Goal: Task Accomplishment & Management: Manage account settings

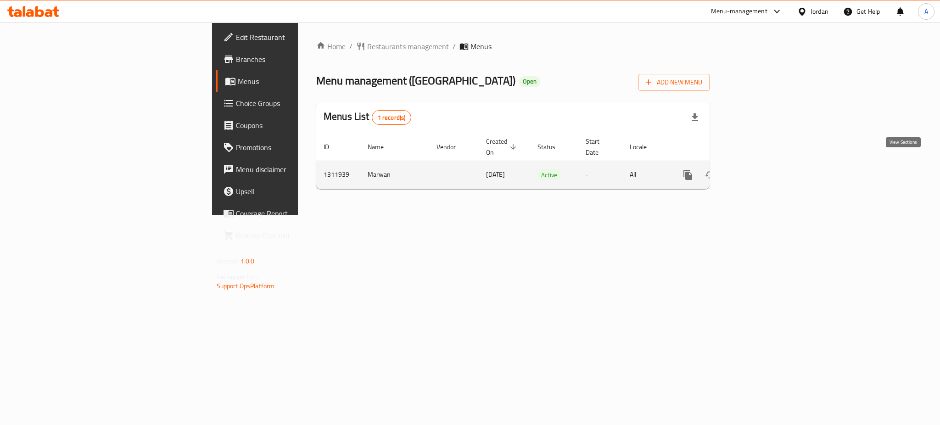
click at [765, 164] on link "enhanced table" at bounding box center [754, 175] width 22 height 22
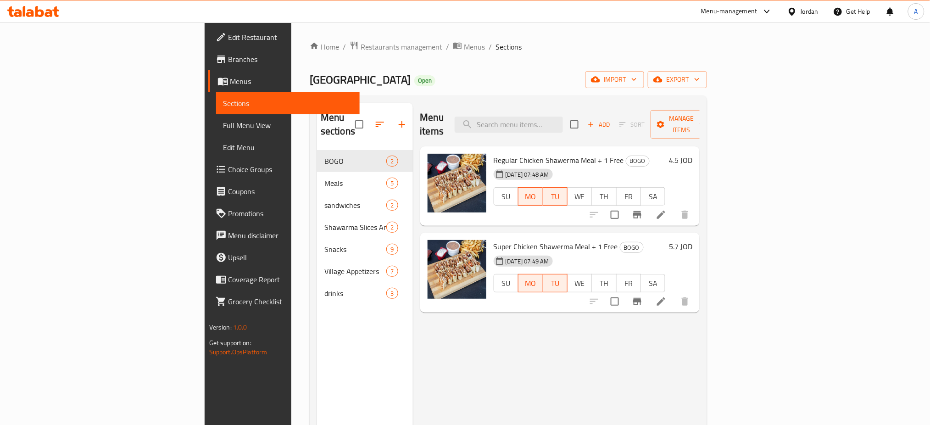
click at [700, 373] on div "Menu items Add Sort Manage items Regular Chicken Shawerma Meal + 1 Free BOGO 22…" at bounding box center [556, 315] width 287 height 425
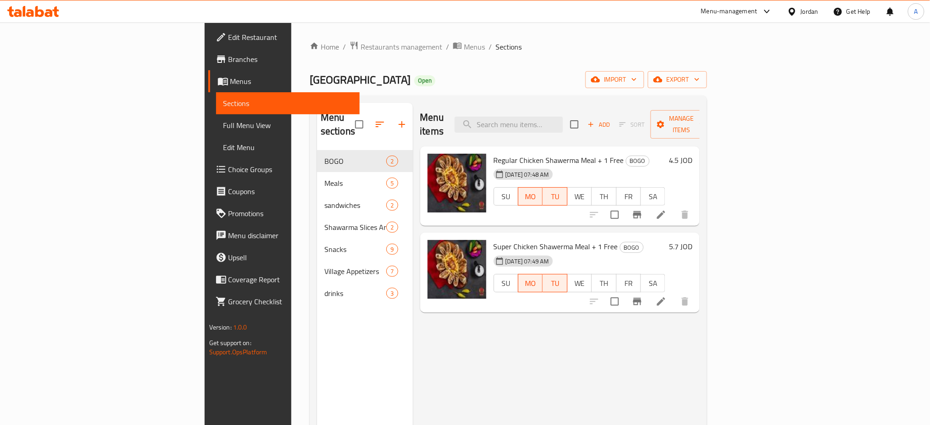
click at [208, 296] on link "Grocery Checklist" at bounding box center [284, 301] width 152 height 22
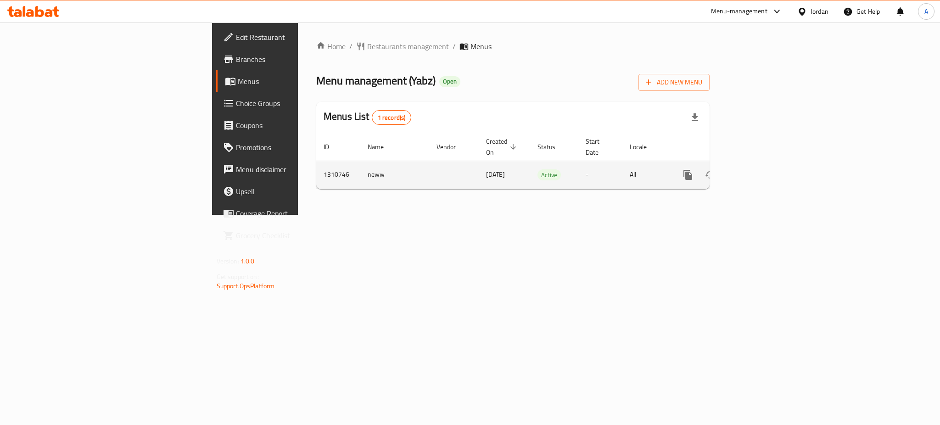
click at [765, 164] on link "enhanced table" at bounding box center [754, 175] width 22 height 22
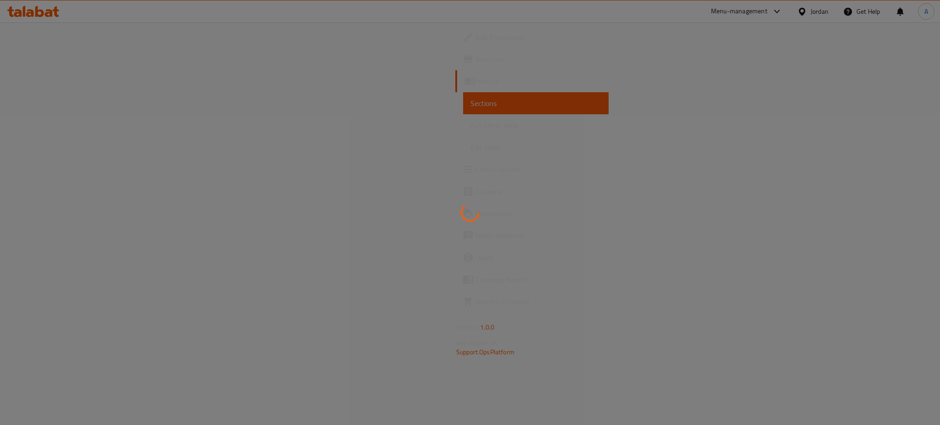
click at [832, 290] on div at bounding box center [470, 212] width 940 height 425
drag, startPoint x: 800, startPoint y: 329, endPoint x: 741, endPoint y: 378, distance: 77.6
click at [800, 329] on div at bounding box center [470, 212] width 940 height 425
drag, startPoint x: 793, startPoint y: 270, endPoint x: 795, endPoint y: 274, distance: 4.9
click at [794, 270] on div at bounding box center [470, 212] width 940 height 425
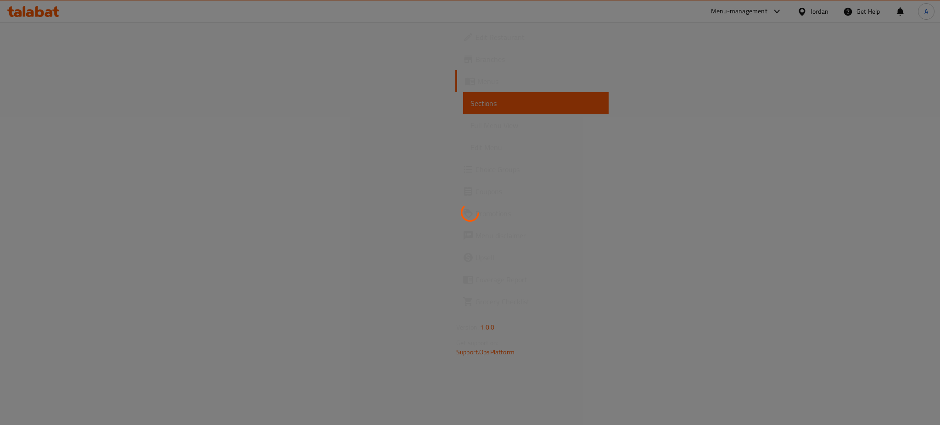
click at [735, 321] on div at bounding box center [470, 212] width 940 height 425
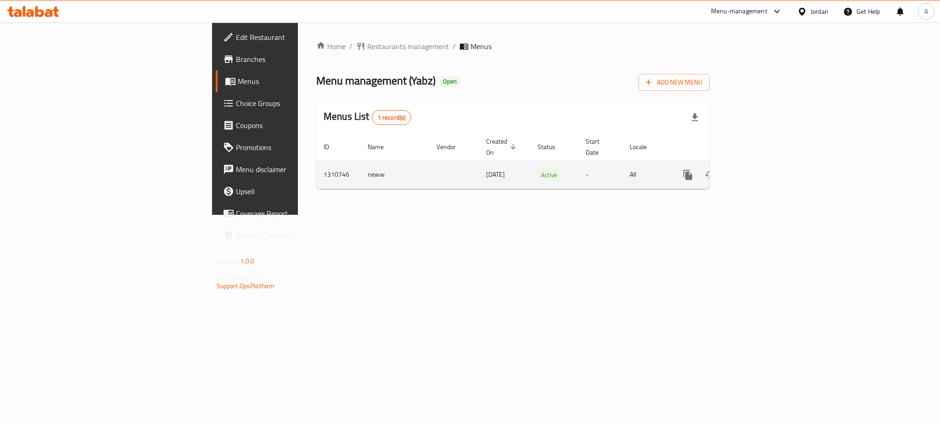
click at [772, 162] on td "enhanced table" at bounding box center [720, 175] width 103 height 28
click at [759, 169] on icon "enhanced table" at bounding box center [753, 174] width 11 height 11
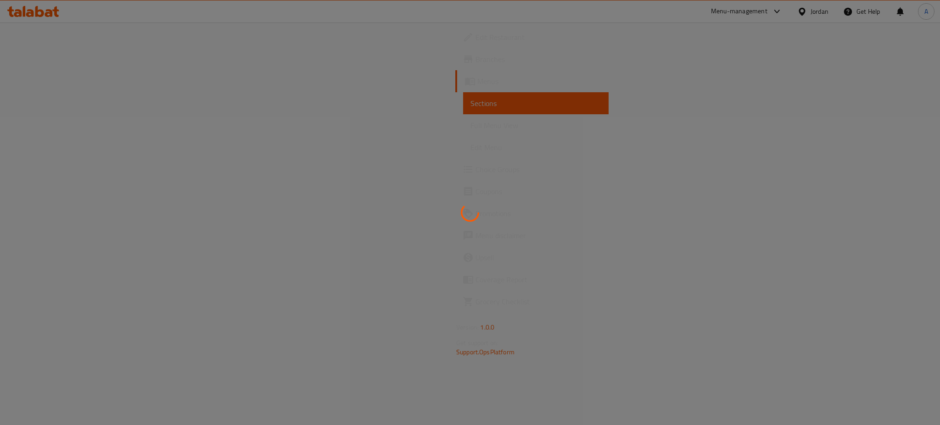
click at [790, 228] on div at bounding box center [470, 212] width 940 height 425
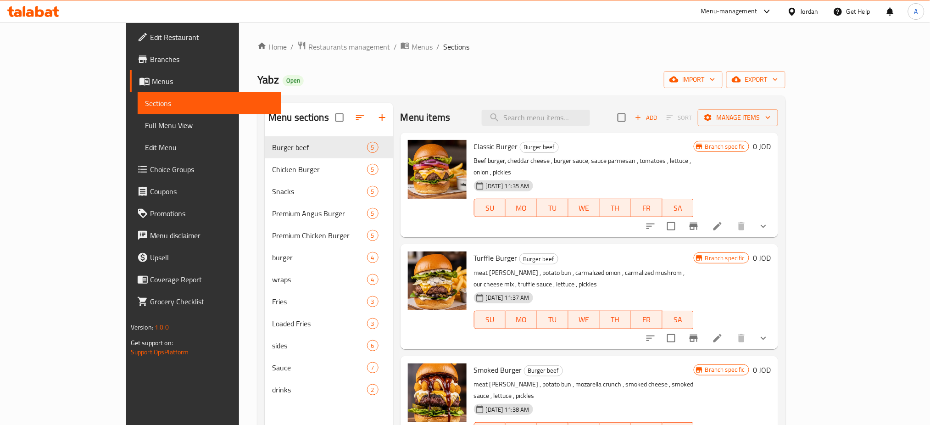
click at [758, 13] on div at bounding box center [765, 11] width 15 height 11
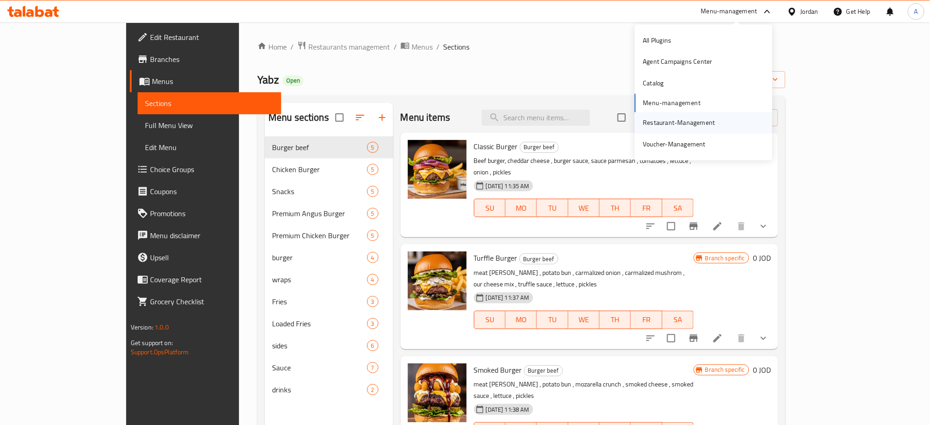
click at [684, 122] on div "Restaurant-Management" at bounding box center [679, 123] width 72 height 10
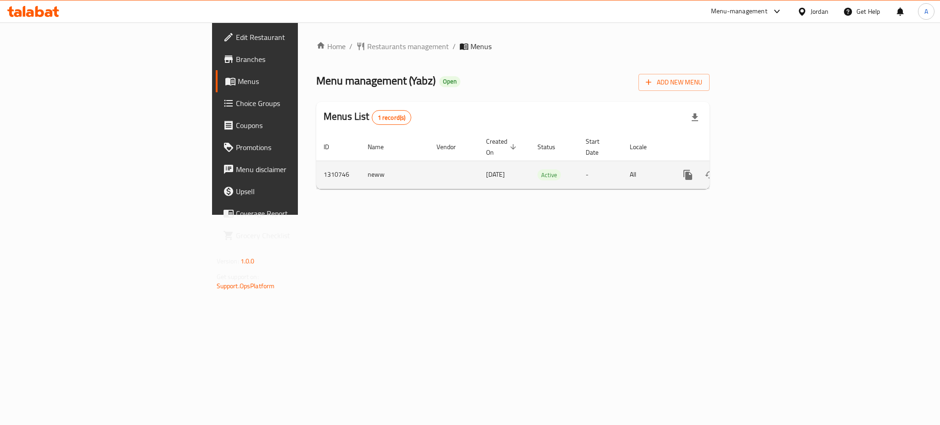
click at [758, 171] on icon "enhanced table" at bounding box center [754, 175] width 8 height 8
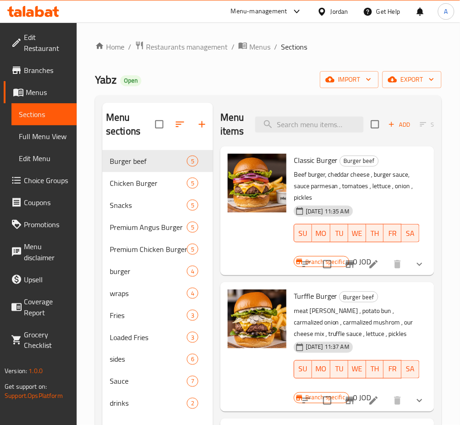
click at [333, 109] on div "Menu items Add Sort Manage items" at bounding box center [327, 125] width 214 height 44
click at [336, 119] on input "search" at bounding box center [309, 125] width 108 height 16
click at [80, 338] on div "Home / Restaurants management / Menus / Sections Yabz Open import export Menu s…" at bounding box center [268, 287] width 383 height 531
click at [144, 227] on span "Premium Angus Burger" at bounding box center [135, 227] width 51 height 11
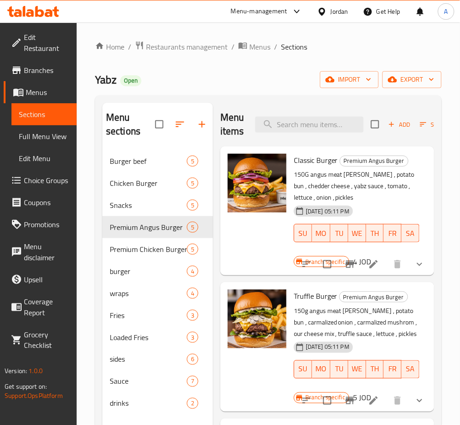
click at [91, 374] on div "Home / Restaurants management / Menus / Sections Yabz Open import export Menu s…" at bounding box center [268, 287] width 383 height 531
click at [130, 233] on div "Premium Angus Burger 5" at bounding box center [157, 227] width 111 height 22
drag, startPoint x: 130, startPoint y: 226, endPoint x: 133, endPoint y: 231, distance: 5.4
click at [129, 226] on span "Premium Angus Burger" at bounding box center [135, 227] width 51 height 11
click at [346, 261] on icon "Branch-specific-item" at bounding box center [349, 264] width 11 height 11
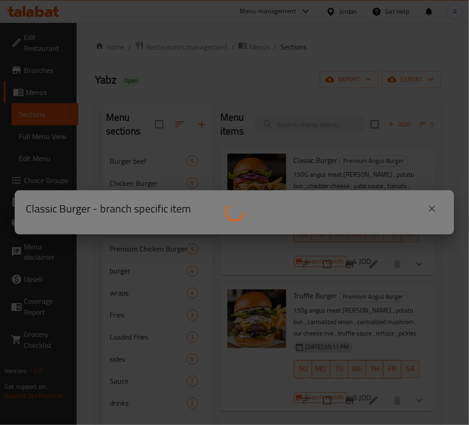
click at [432, 207] on div at bounding box center [234, 212] width 469 height 425
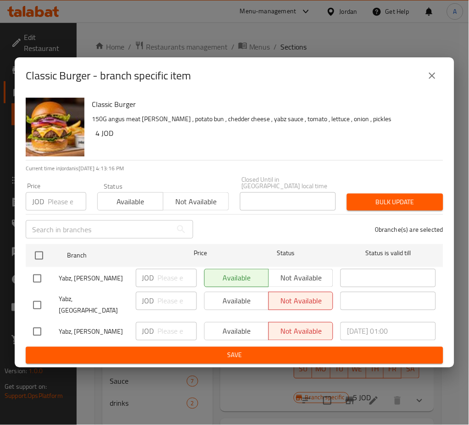
click at [72, 113] on img "button" at bounding box center [55, 127] width 59 height 59
click at [436, 81] on icon "close" at bounding box center [432, 75] width 11 height 11
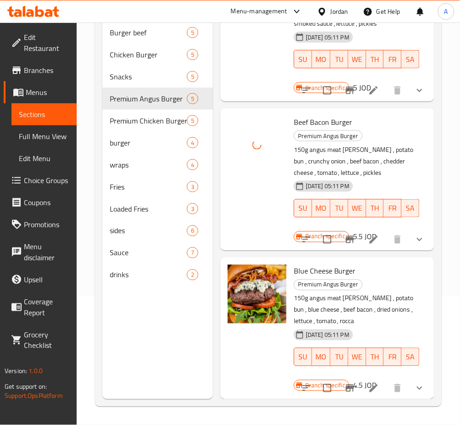
scroll to position [338, 0]
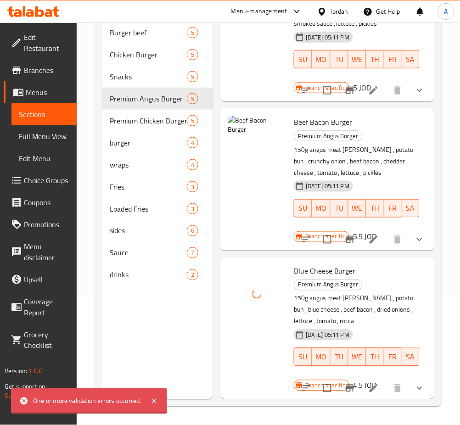
click at [368, 234] on icon at bounding box center [373, 239] width 11 height 11
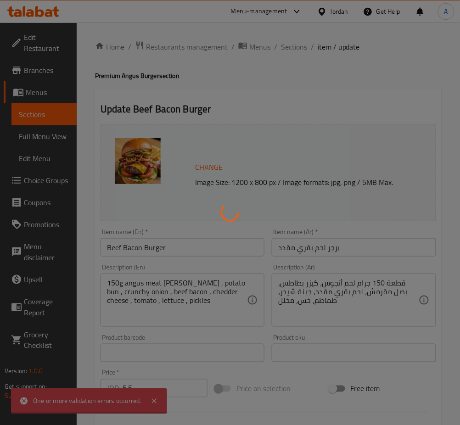
type input "اجعلها وجبة"
type input "0"
type input "1"
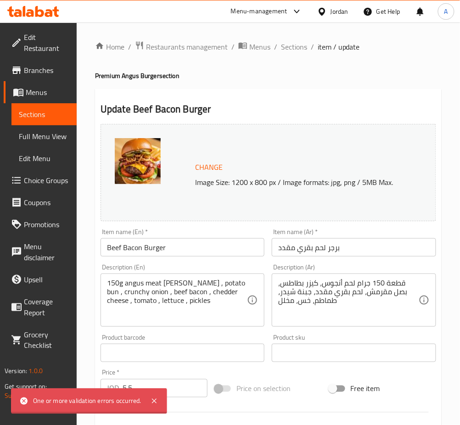
click at [207, 165] on span "Change" at bounding box center [209, 167] width 28 height 13
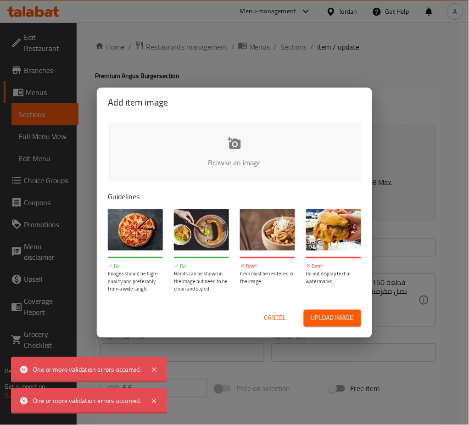
click at [278, 311] on button "Cancel" at bounding box center [275, 318] width 29 height 17
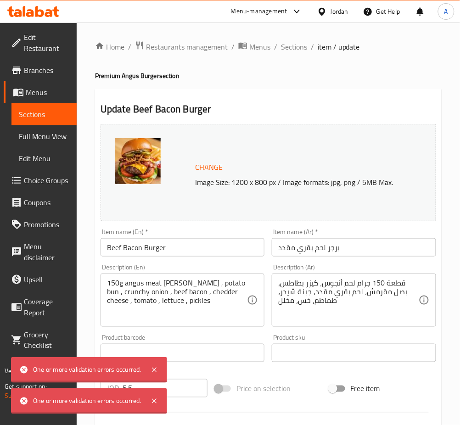
click at [208, 167] on span "Change" at bounding box center [209, 167] width 28 height 13
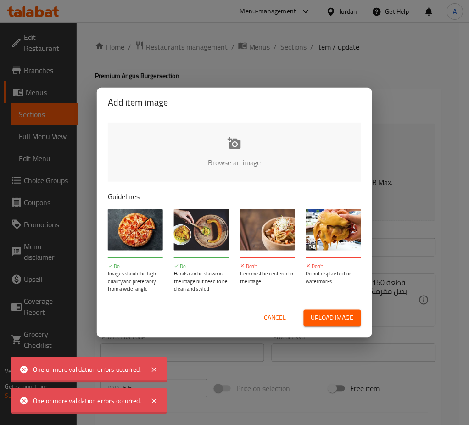
type input "C:\fakepath\beef bacon.jpg"
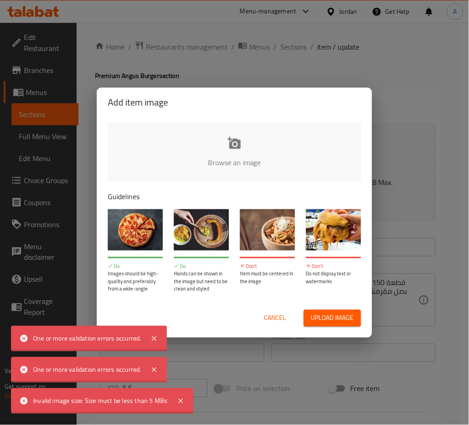
click at [268, 318] on span "Cancel" at bounding box center [275, 317] width 22 height 11
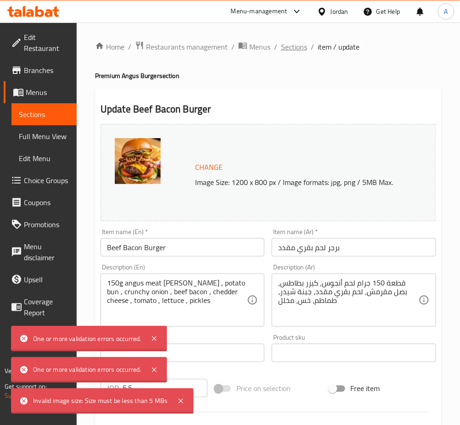
click at [299, 38] on div "Home / Restaurants management / Menus / Sections / item / update Premium Angus …" at bounding box center [268, 349] width 383 height 654
click at [296, 50] on span "Sections" at bounding box center [294, 46] width 26 height 11
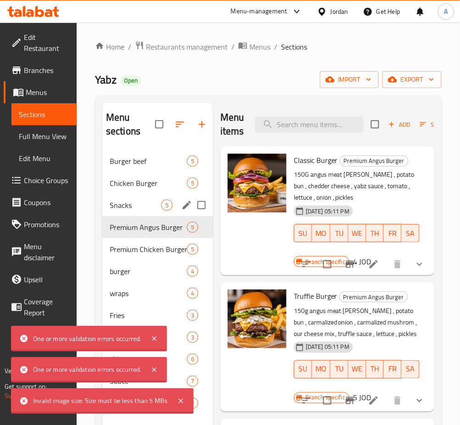
click at [149, 230] on span "Premium Angus Burger" at bounding box center [148, 227] width 77 height 11
click at [179, 402] on icon at bounding box center [180, 401] width 11 height 11
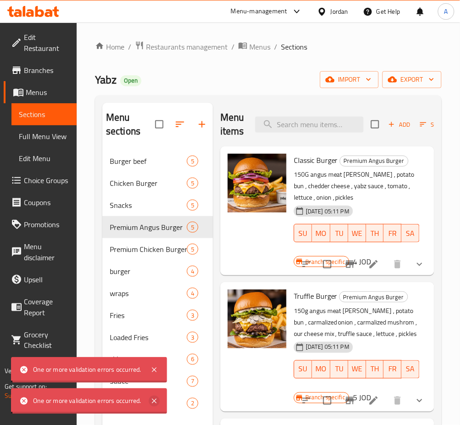
click at [152, 400] on icon at bounding box center [154, 401] width 5 height 5
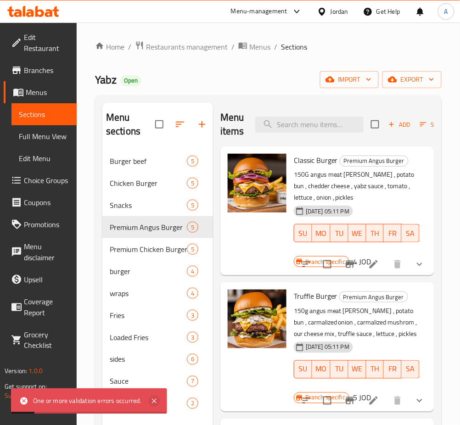
click at [153, 402] on icon at bounding box center [154, 401] width 5 height 5
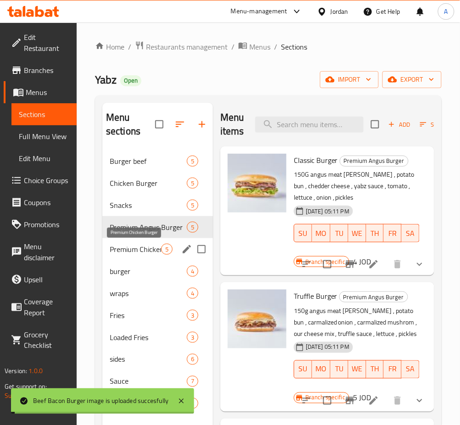
click at [151, 249] on span "Premium Chicken Burger" at bounding box center [135, 249] width 51 height 11
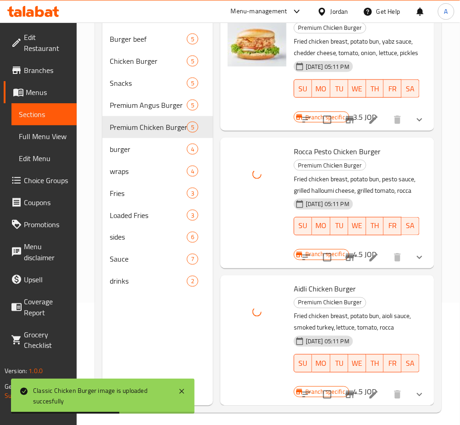
scroll to position [365, 0]
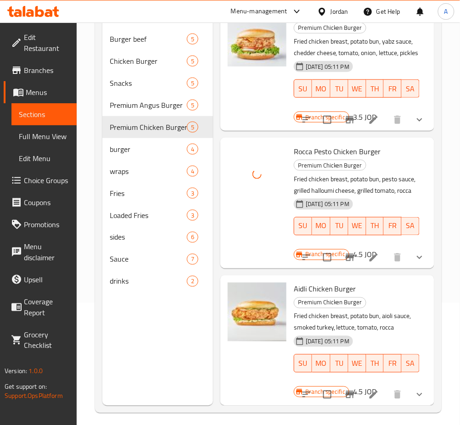
click at [117, 304] on div "Menu sections Burger beef 5 Chicken Burger 5 Snacks 5 Premium Angus Burger 5 Pr…" at bounding box center [157, 193] width 111 height 425
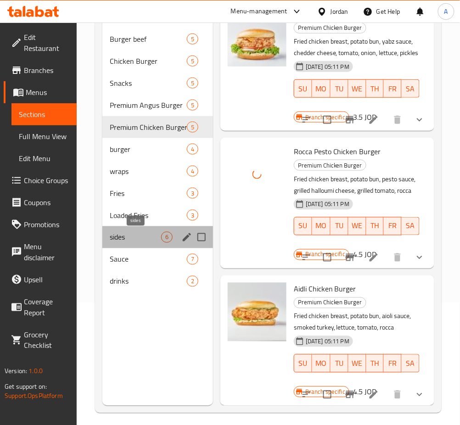
click at [138, 234] on span "sides" at bounding box center [135, 237] width 51 height 11
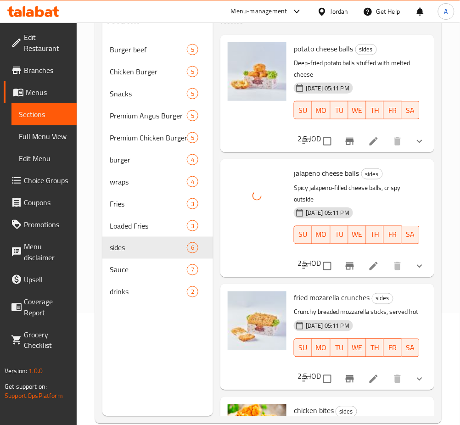
scroll to position [122, 0]
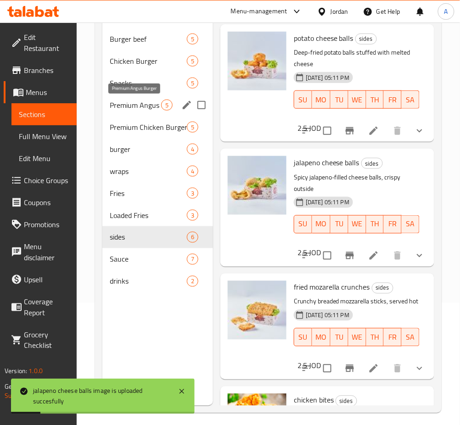
click at [135, 109] on span "Premium Angus Burger" at bounding box center [135, 105] width 51 height 11
